Goal: Transaction & Acquisition: Purchase product/service

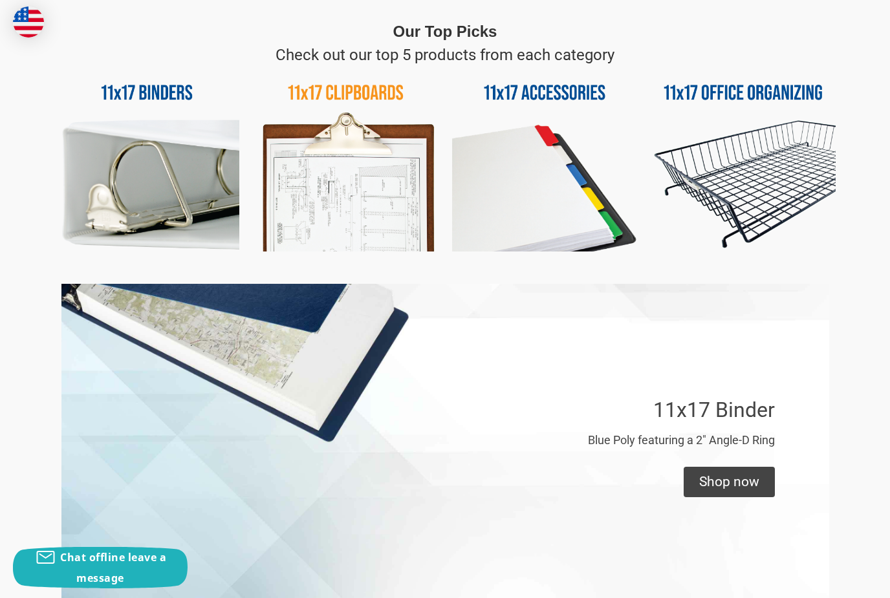
scroll to position [634, 0]
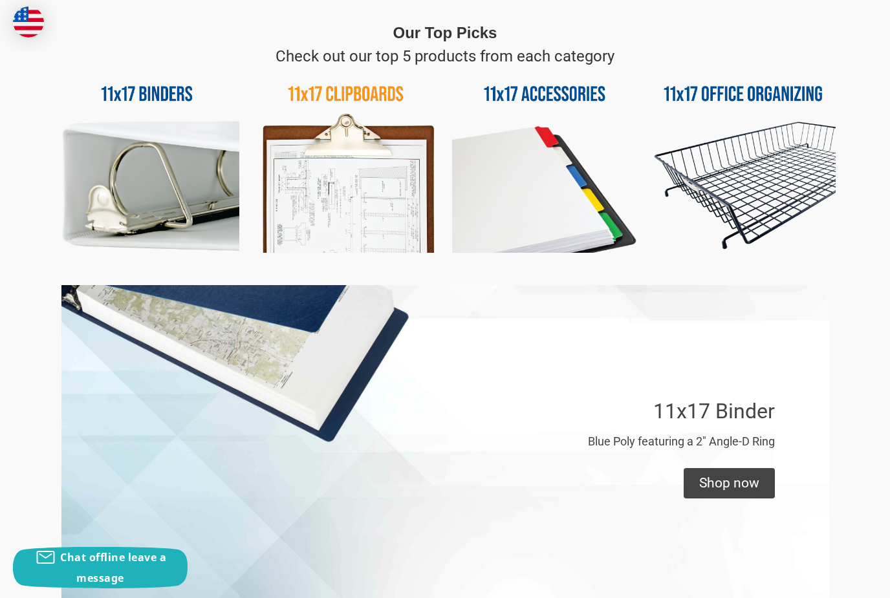
click at [154, 95] on img at bounding box center [146, 160] width 185 height 185
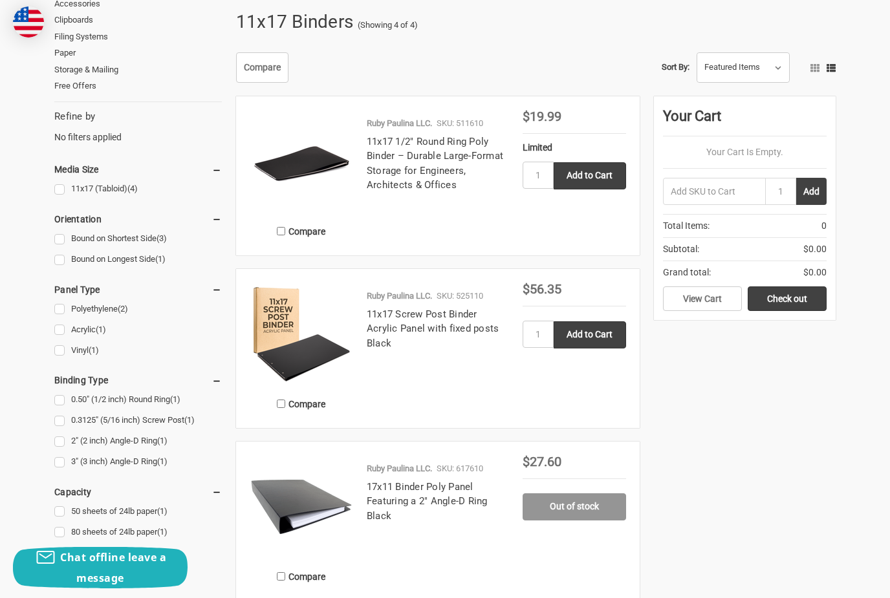
scroll to position [200, 0]
click at [361, 327] on div "Ruby Paulina LLC. SKU: 525110 11x17 Screw Post Binder Acrylic Panel with fixed …" at bounding box center [437, 352] width 169 height 125
click at [438, 318] on link "11x17 Screw Post Binder Acrylic Panel with fixed posts Black" at bounding box center [433, 329] width 133 height 41
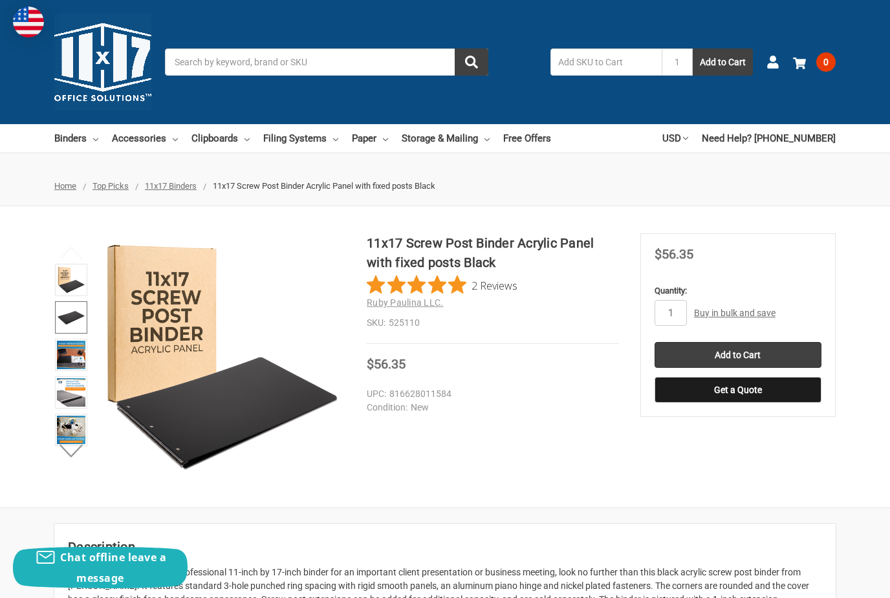
click at [72, 323] on img at bounding box center [71, 317] width 28 height 28
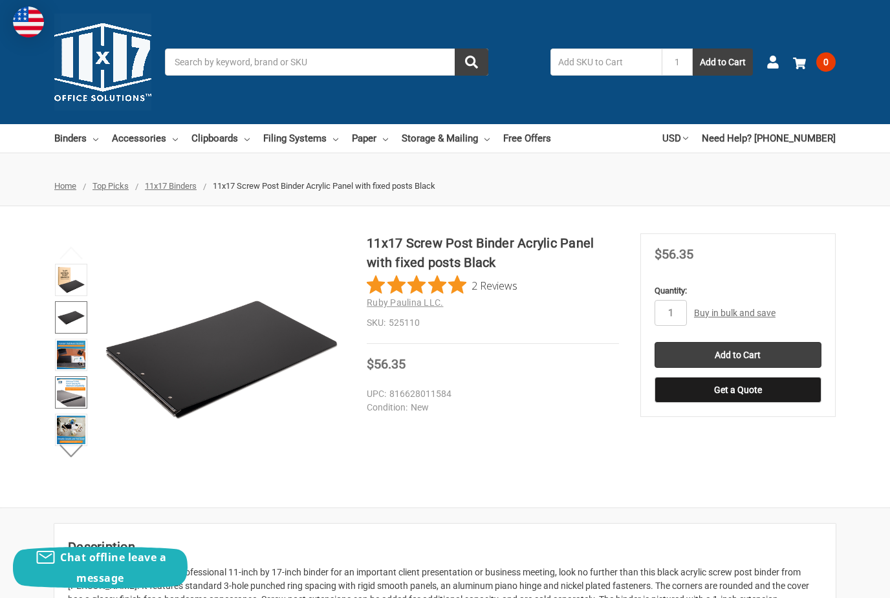
click at [73, 401] on img at bounding box center [71, 392] width 28 height 28
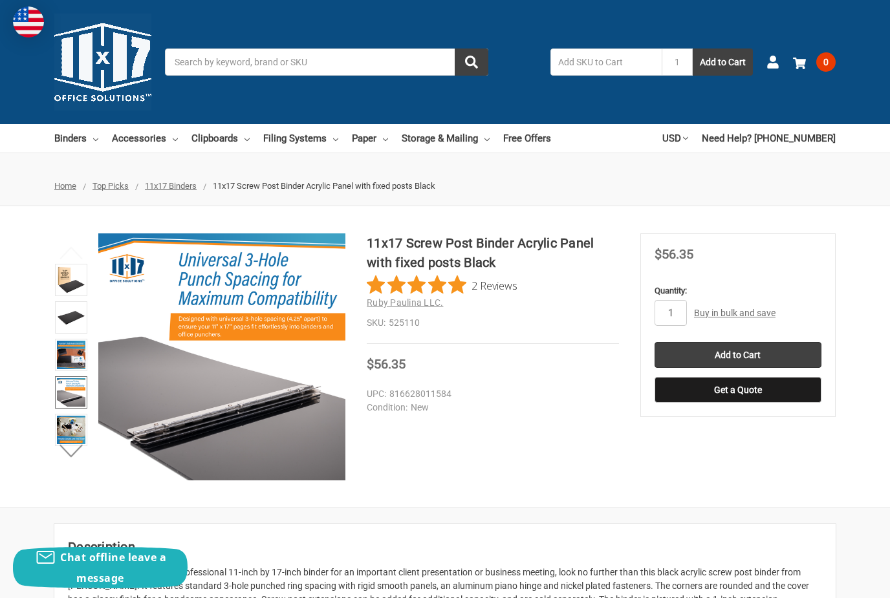
click at [70, 397] on img at bounding box center [71, 392] width 28 height 28
click at [70, 433] on img at bounding box center [71, 430] width 28 height 28
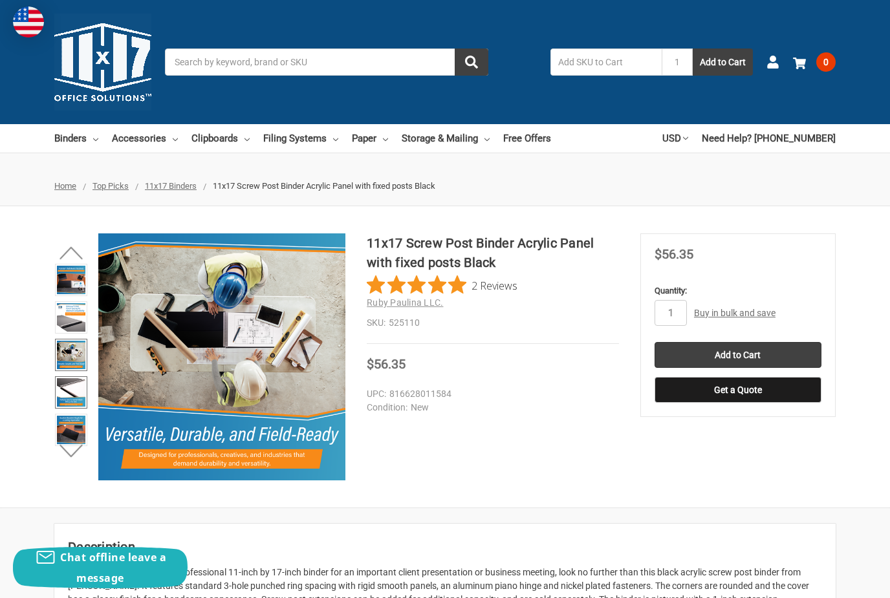
click at [71, 392] on img at bounding box center [71, 392] width 28 height 28
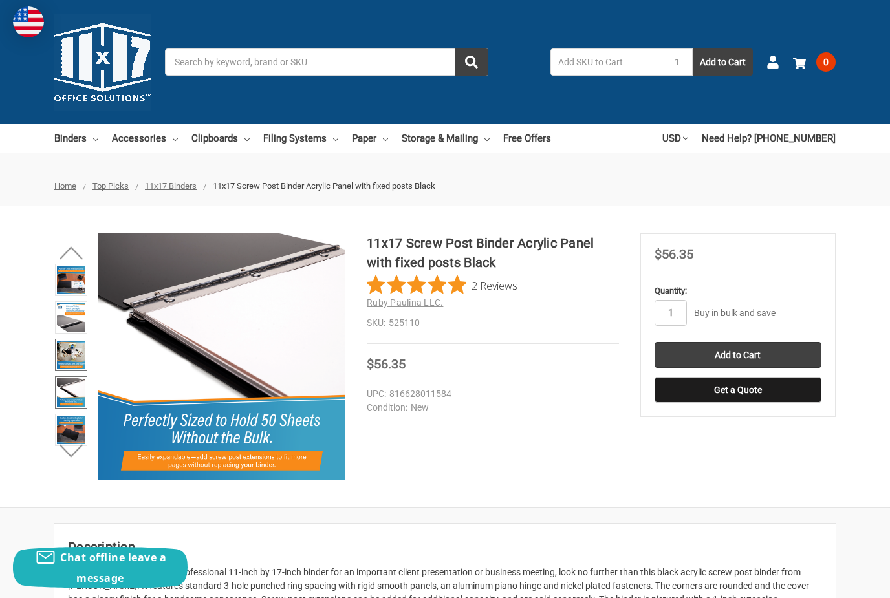
click at [74, 358] on img at bounding box center [71, 355] width 28 height 28
